Goal: Check status

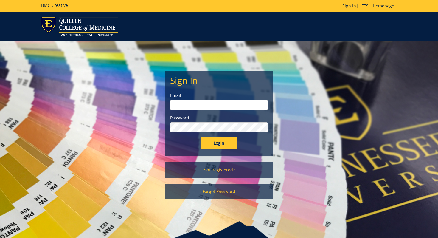
click at [196, 102] on input "email" at bounding box center [219, 105] width 98 height 10
type input "[EMAIL_ADDRESS][DOMAIN_NAME]"
click at [205, 143] on input "Login" at bounding box center [219, 143] width 36 height 12
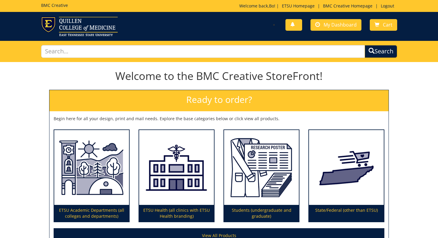
click at [331, 30] on div "You have no new notifications My Dashboard Cart" at bounding box center [310, 25] width 183 height 17
click at [331, 27] on span "My Dashboard" at bounding box center [339, 24] width 33 height 7
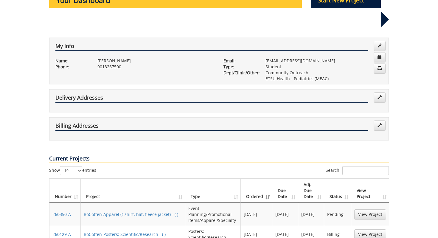
scroll to position [121, 0]
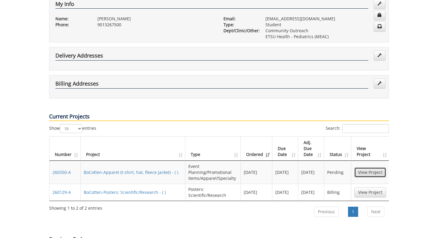
click at [357, 167] on link "View Project" at bounding box center [370, 172] width 32 height 10
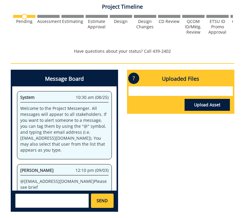
scroll to position [246, 1]
